Goal: Information Seeking & Learning: Check status

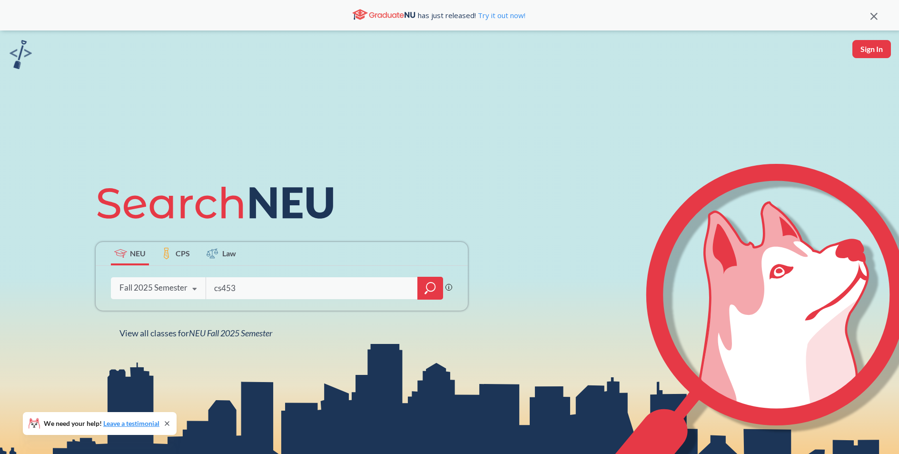
type input "cs4530"
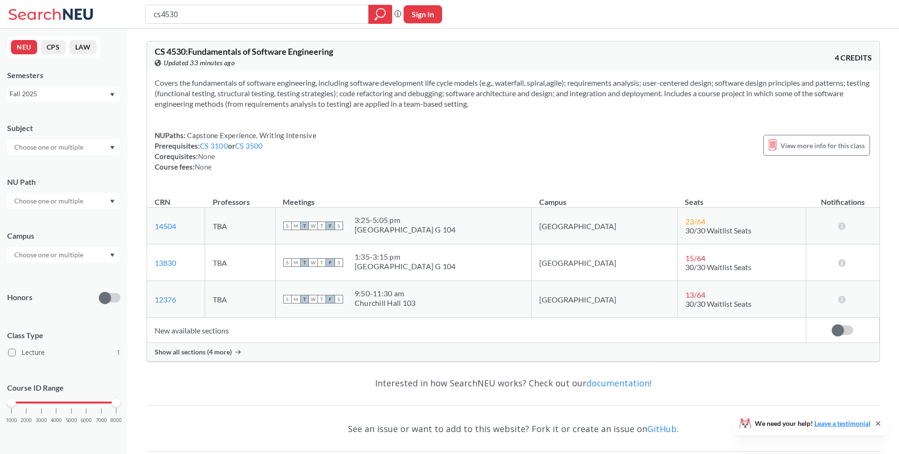
click at [232, 354] on div "Show all sections (4 more)" at bounding box center [513, 352] width 733 height 18
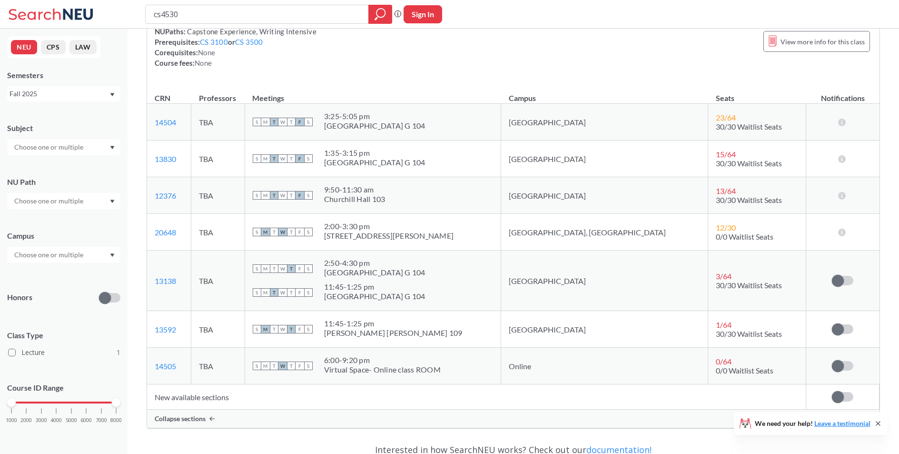
scroll to position [105, 0]
click at [716, 363] on span "0 / 64" at bounding box center [724, 359] width 16 height 9
click at [716, 369] on span "0/0 Waitlist Seats" at bounding box center [745, 368] width 58 height 9
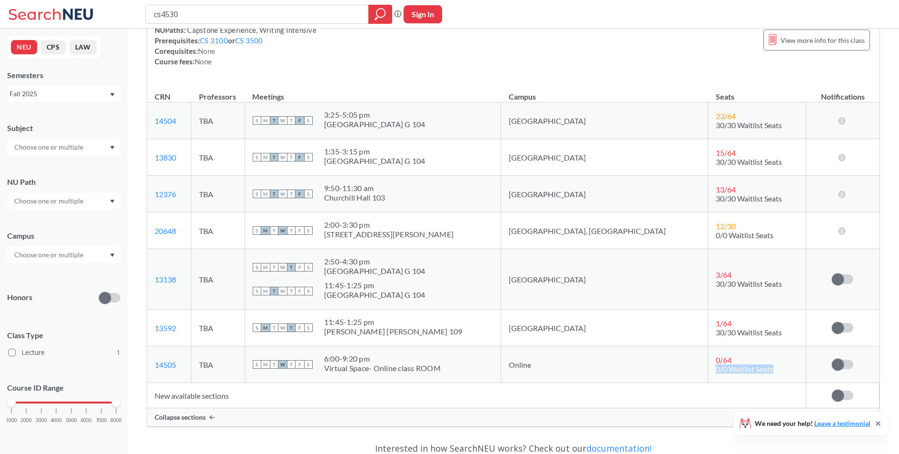
click at [716, 369] on span "0/0 Waitlist Seats" at bounding box center [745, 368] width 58 height 9
click at [716, 367] on span "0/0 Waitlist Seats" at bounding box center [745, 368] width 58 height 9
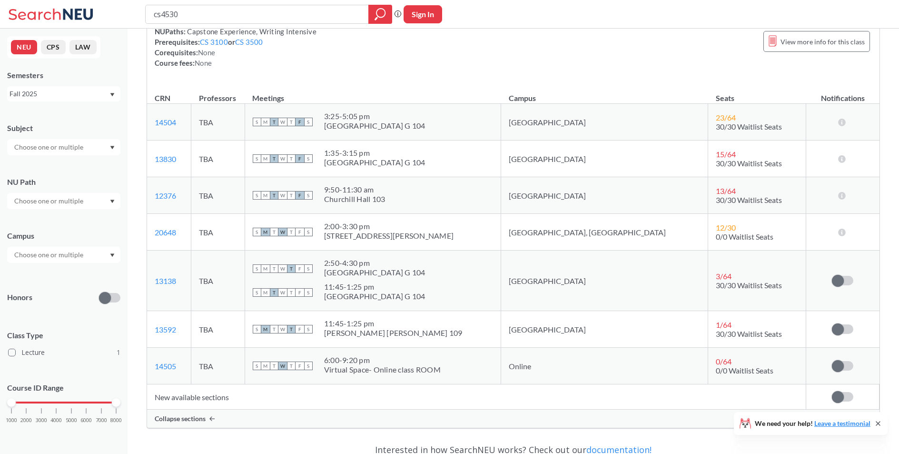
scroll to position [103, 0]
click at [716, 126] on span "30/30 Waitlist Seats" at bounding box center [749, 126] width 66 height 9
click at [708, 182] on td "13 / 64 30/30 Waitlist Seats" at bounding box center [757, 196] width 98 height 37
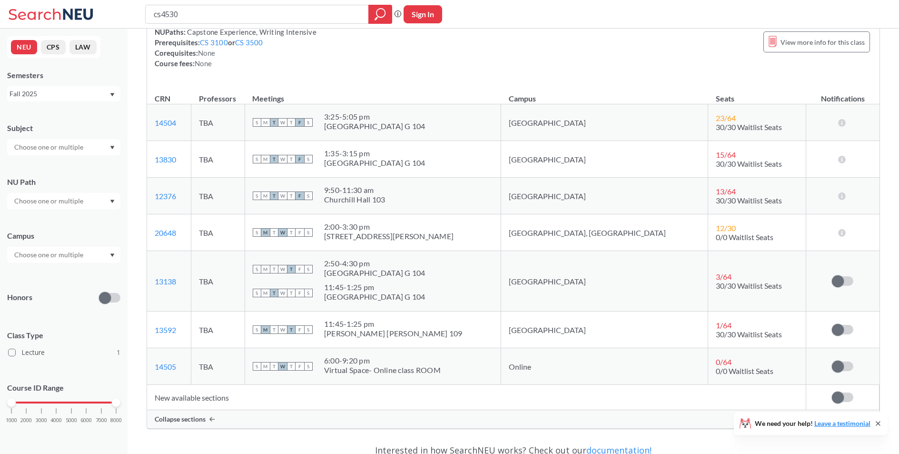
click at [716, 166] on span "30/30 Waitlist Seats" at bounding box center [749, 163] width 66 height 9
drag, startPoint x: 689, startPoint y: 166, endPoint x: 693, endPoint y: 187, distance: 21.3
click at [716, 167] on span "30/30 Waitlist Seats" at bounding box center [749, 163] width 66 height 9
click at [716, 188] on div "13 / 64" at bounding box center [726, 191] width 20 height 9
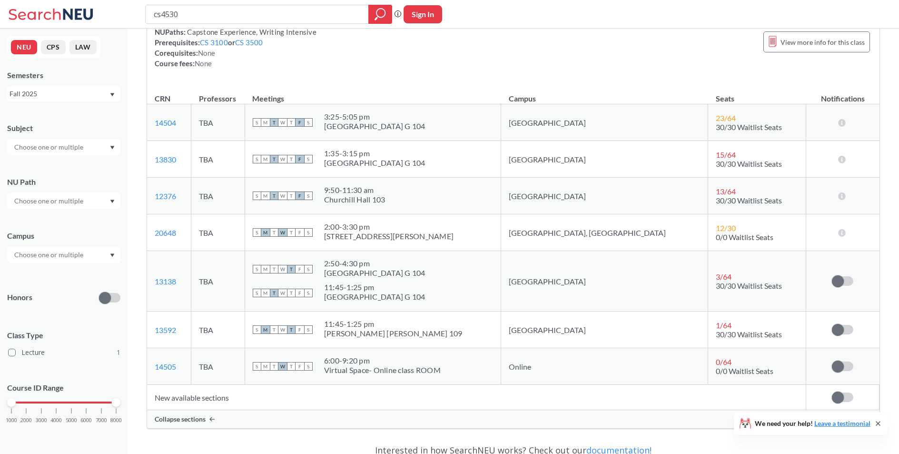
click at [716, 199] on span "30/30 Waitlist Seats" at bounding box center [749, 200] width 66 height 9
click at [708, 218] on td "12 / 30 0/0 Waitlist Seats" at bounding box center [757, 232] width 98 height 37
click at [716, 158] on span "15 / 64" at bounding box center [726, 154] width 20 height 9
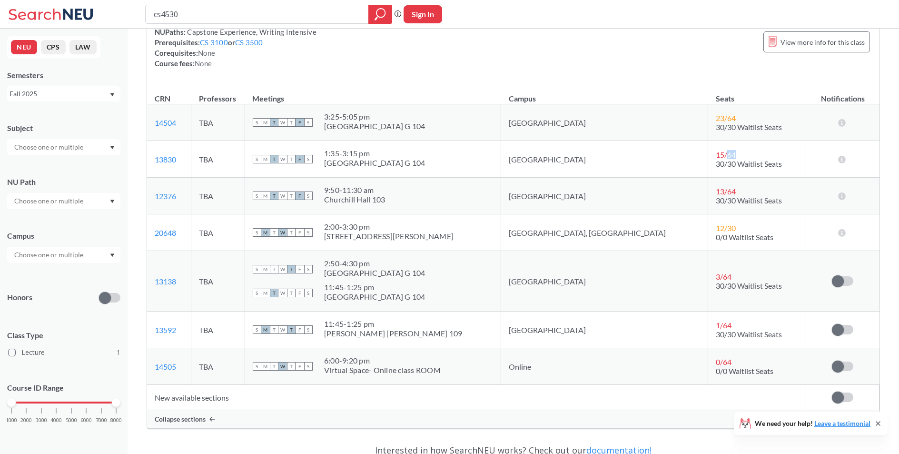
click at [716, 158] on span "15 / 64" at bounding box center [726, 154] width 20 height 9
click at [716, 164] on span "30/30 Waitlist Seats" at bounding box center [749, 163] width 66 height 9
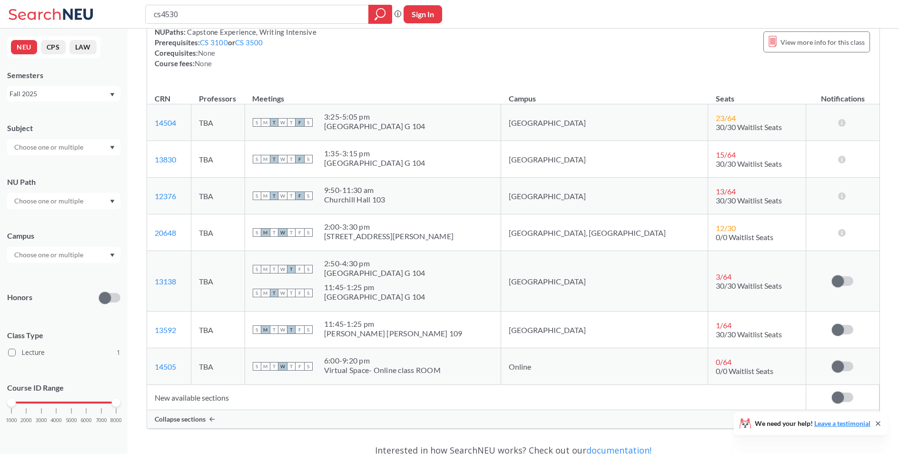
click at [716, 156] on span "15 / 64" at bounding box center [726, 154] width 20 height 9
click at [716, 159] on span "30/30 Waitlist Seats" at bounding box center [749, 163] width 66 height 9
click at [716, 194] on span "13 / 64" at bounding box center [726, 191] width 20 height 9
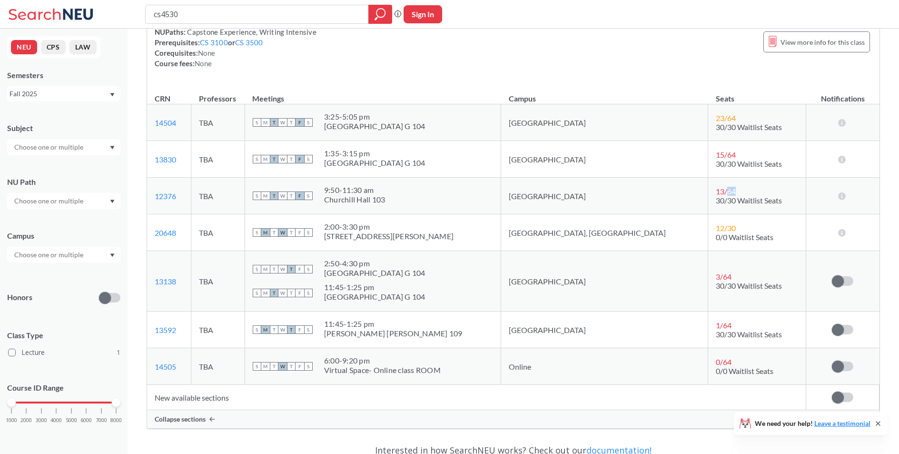
click at [716, 194] on span "13 / 64" at bounding box center [726, 191] width 20 height 9
click at [708, 205] on td "13 / 64 30/30 Waitlist Seats" at bounding box center [757, 196] width 98 height 37
click at [716, 203] on span "30/30 Waitlist Seats" at bounding box center [749, 200] width 66 height 9
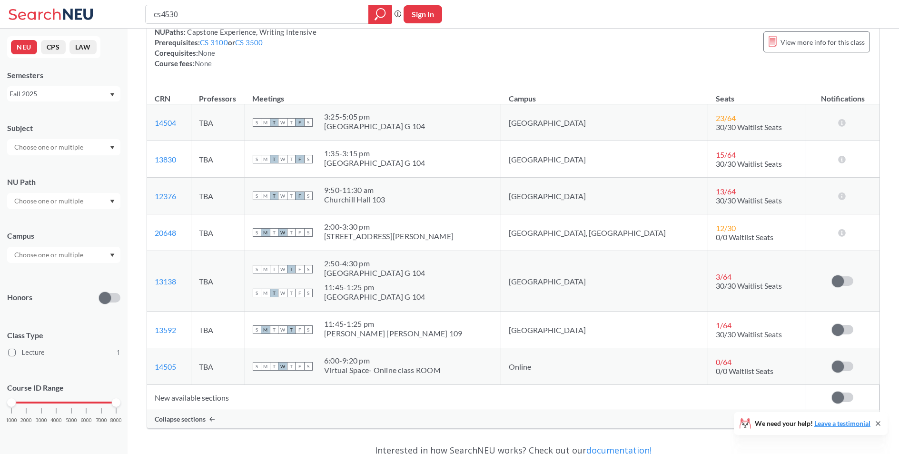
click at [708, 222] on td "12 / 30 0/0 Waitlist Seats" at bounding box center [757, 232] width 98 height 37
click at [716, 287] on span "30/30 Waitlist Seats" at bounding box center [749, 285] width 66 height 9
click at [716, 320] on div "1 / 64" at bounding box center [726, 324] width 20 height 9
